Goal: Transaction & Acquisition: Purchase product/service

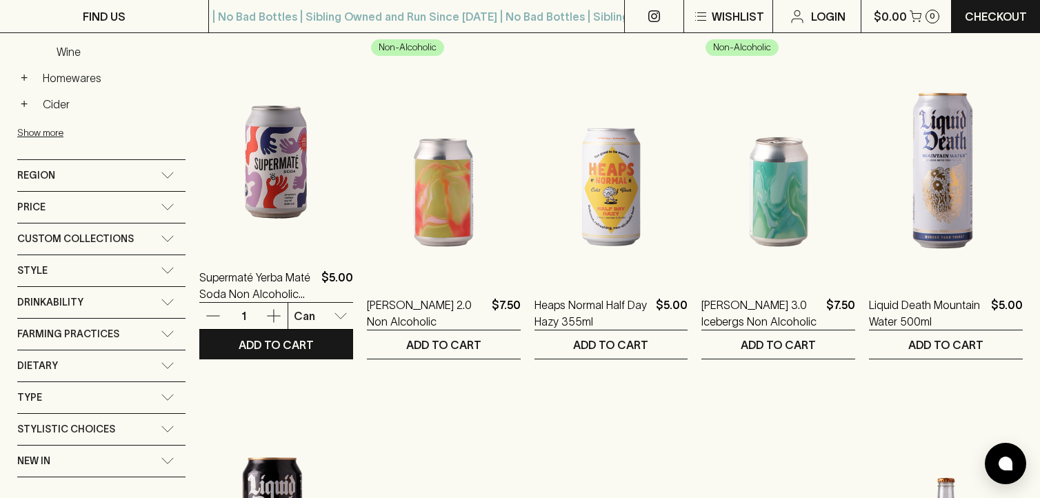
scroll to position [521, 0]
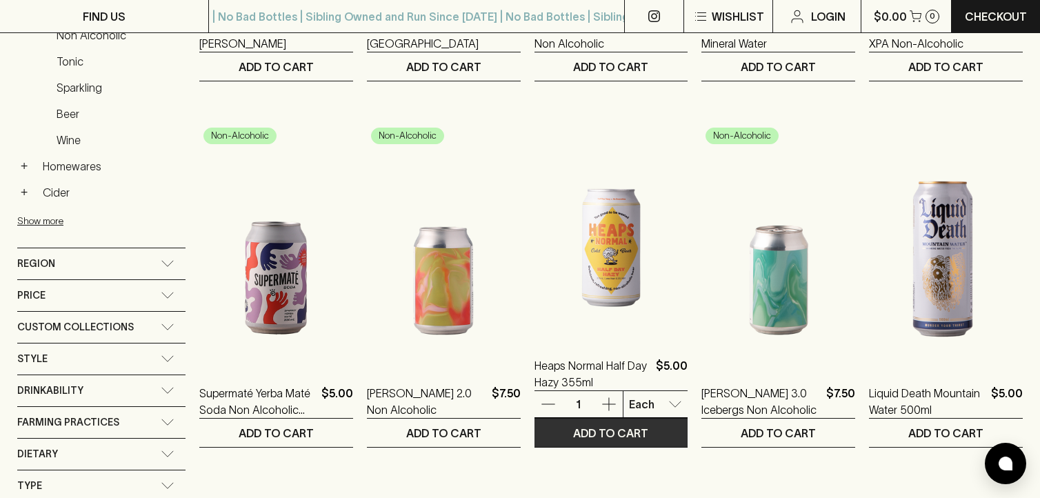
click at [567, 419] on button "ADD TO CART" at bounding box center [612, 433] width 154 height 28
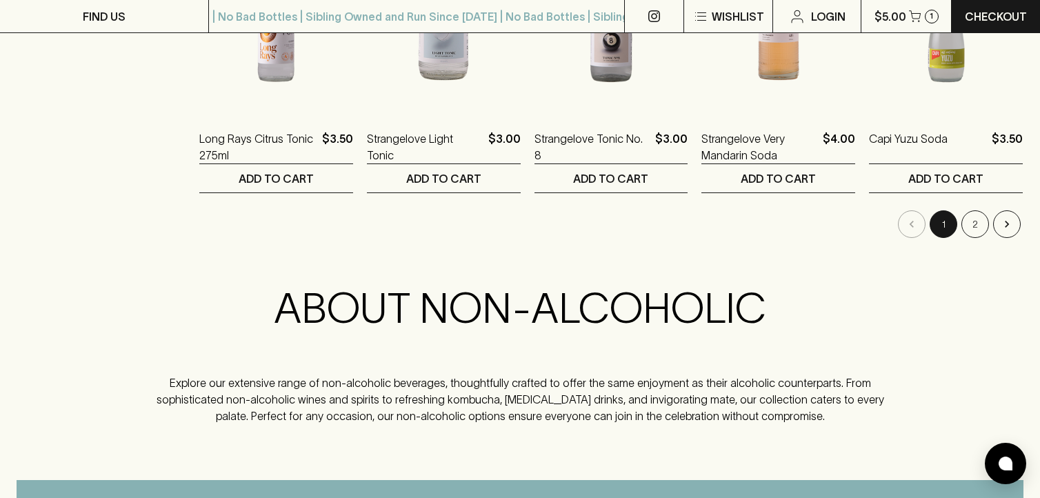
scroll to position [1500, 0]
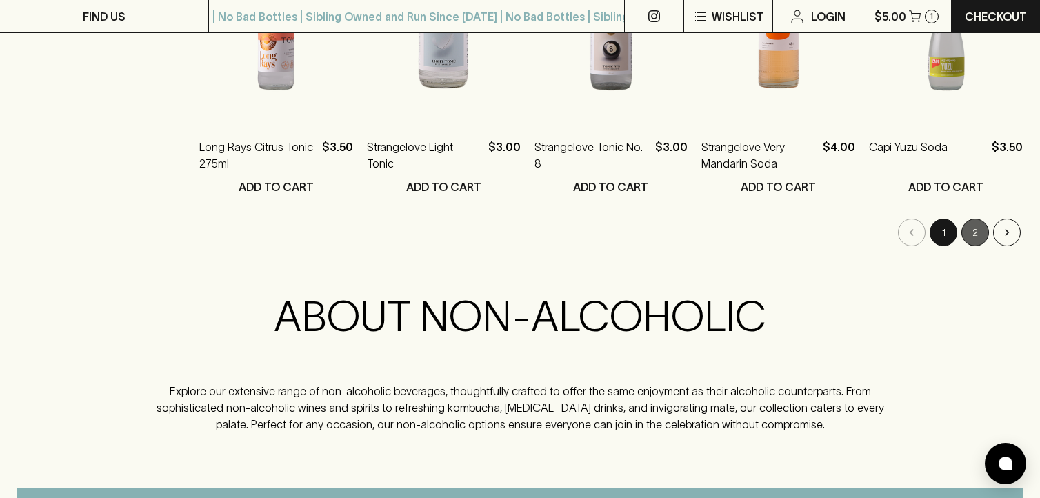
click at [973, 232] on button "2" at bounding box center [976, 233] width 28 height 28
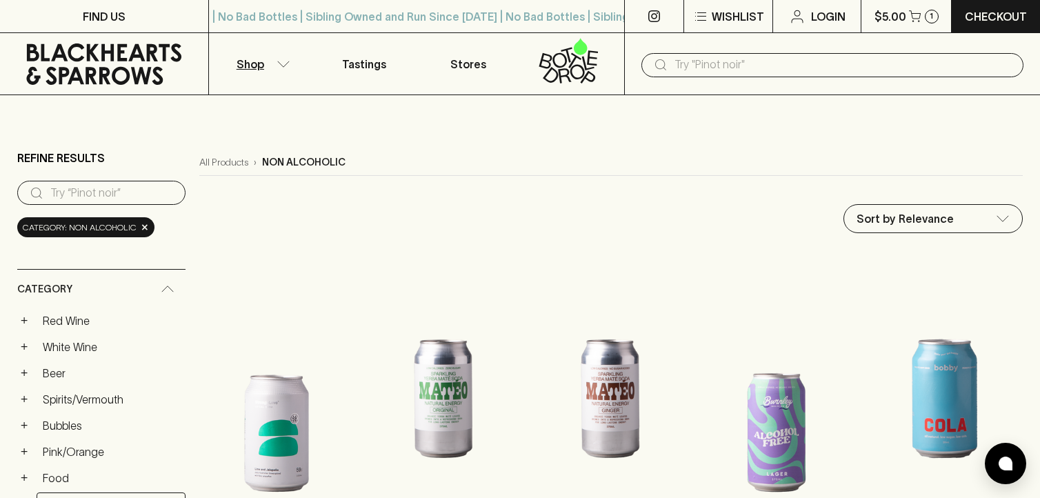
click at [261, 66] on p "Shop" at bounding box center [251, 64] width 28 height 17
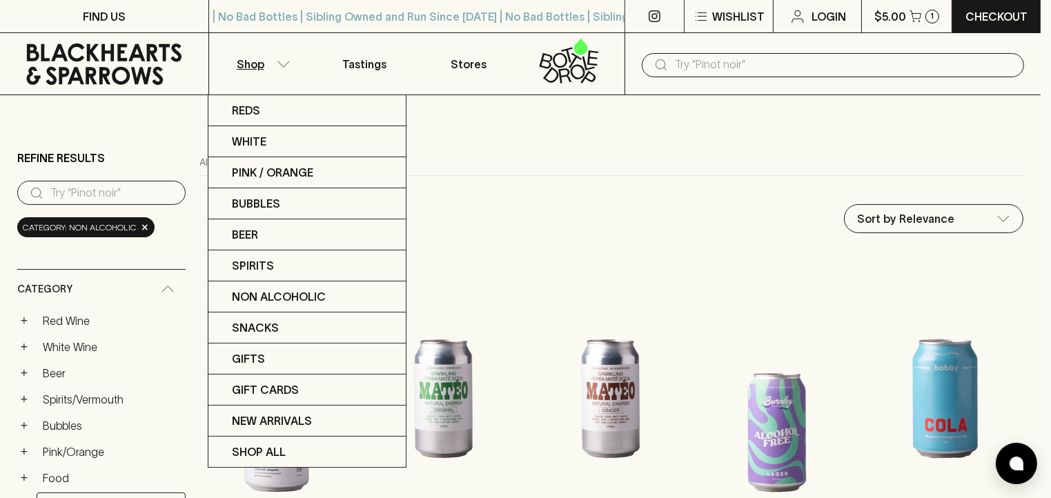
click at [350, 59] on div at bounding box center [525, 249] width 1051 height 498
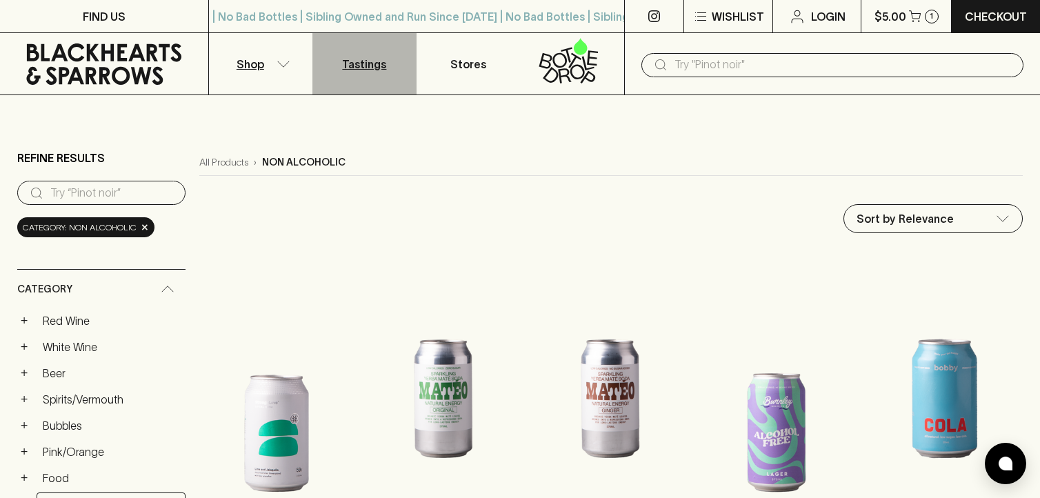
click at [355, 66] on p "Tastings" at bounding box center [364, 64] width 44 height 17
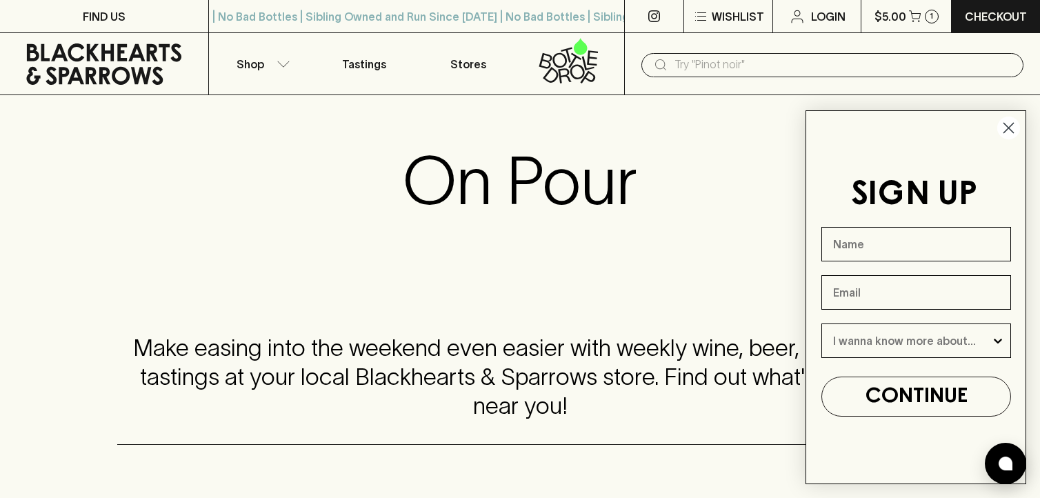
scroll to position [257, 0]
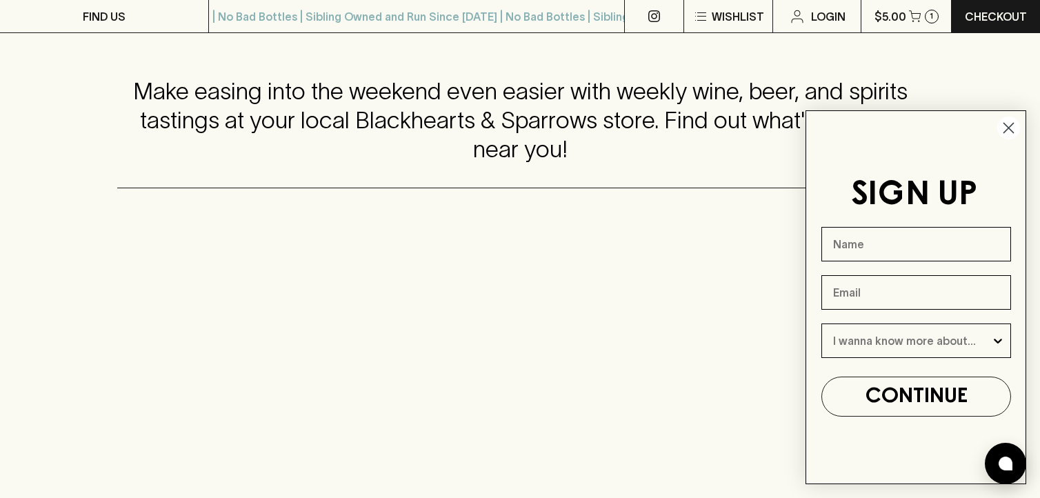
click at [1008, 126] on circle "Close dialog" at bounding box center [1008, 128] width 23 height 23
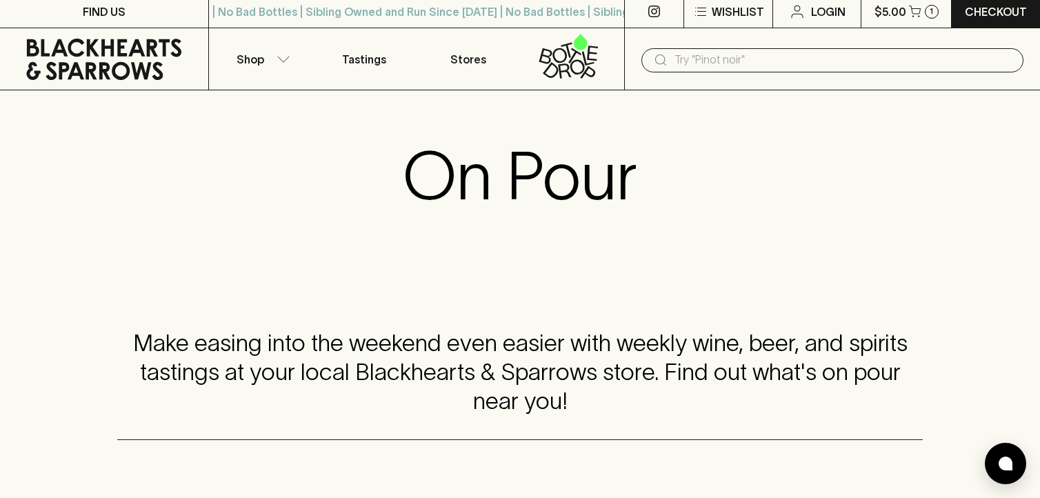
scroll to position [4, 0]
click at [281, 68] on button "Shop" at bounding box center [261, 59] width 104 height 61
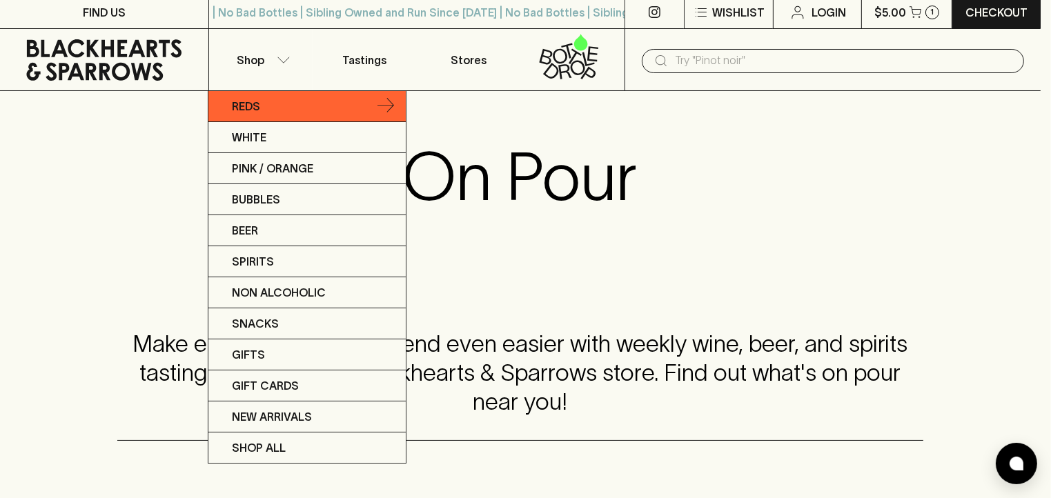
click at [261, 110] on link "Reds" at bounding box center [306, 106] width 197 height 31
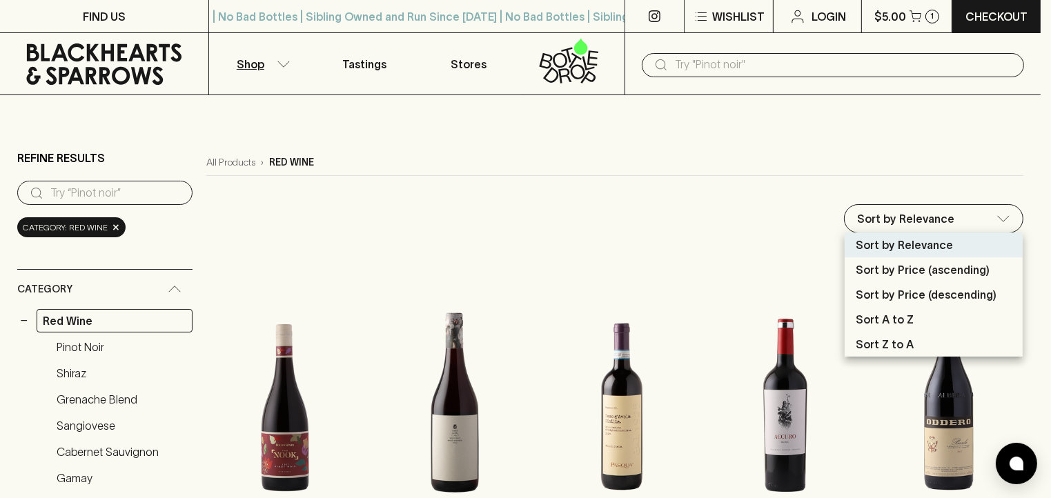
click at [926, 272] on p "Sort by Price (ascending)" at bounding box center [922, 269] width 134 height 17
type input "price:asc"
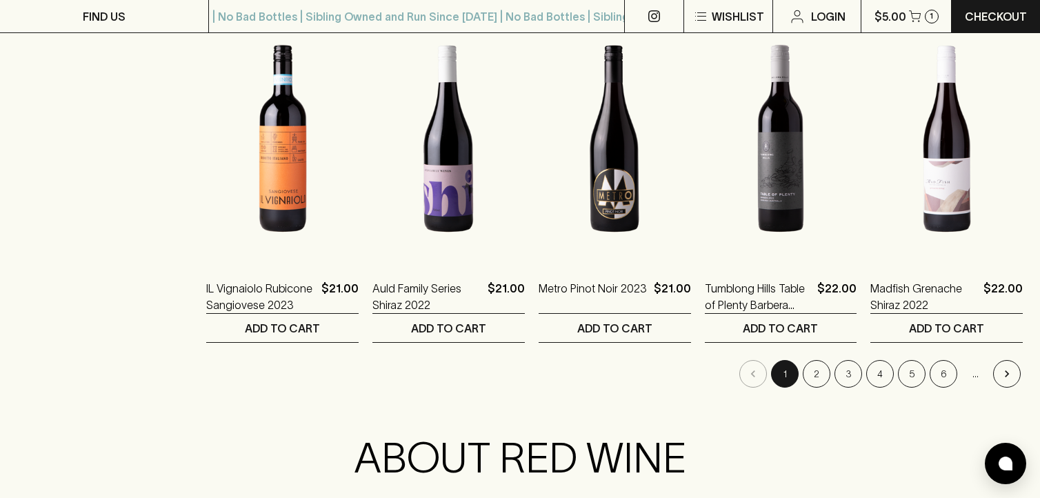
scroll to position [1360, 0]
click at [817, 372] on button "2" at bounding box center [817, 373] width 28 height 28
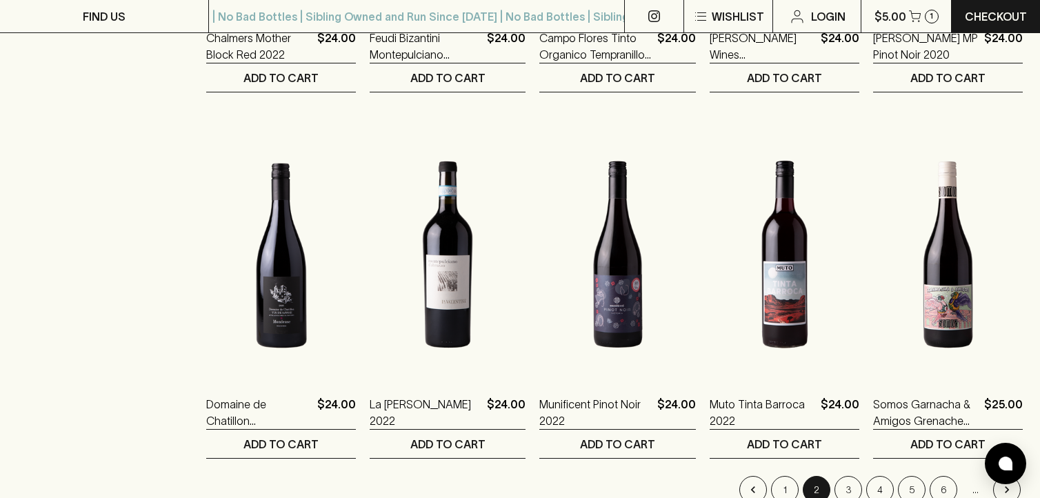
scroll to position [1269, 0]
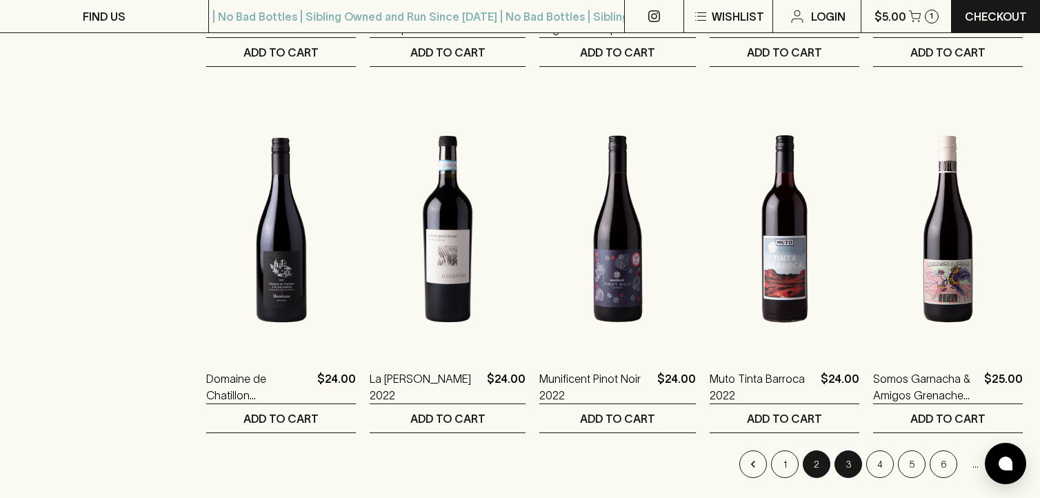
click at [852, 458] on button "3" at bounding box center [849, 464] width 28 height 28
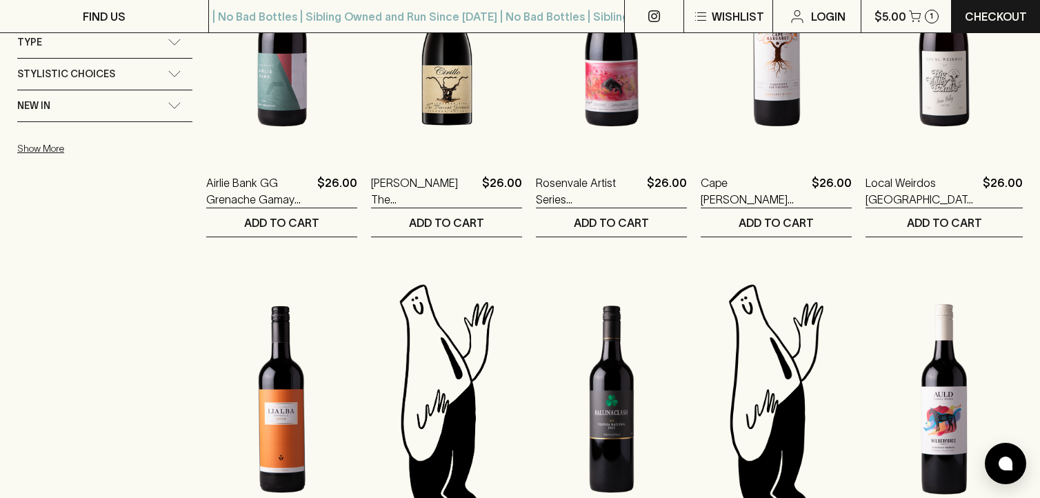
scroll to position [1385, 0]
